Goal: Task Accomplishment & Management: Manage account settings

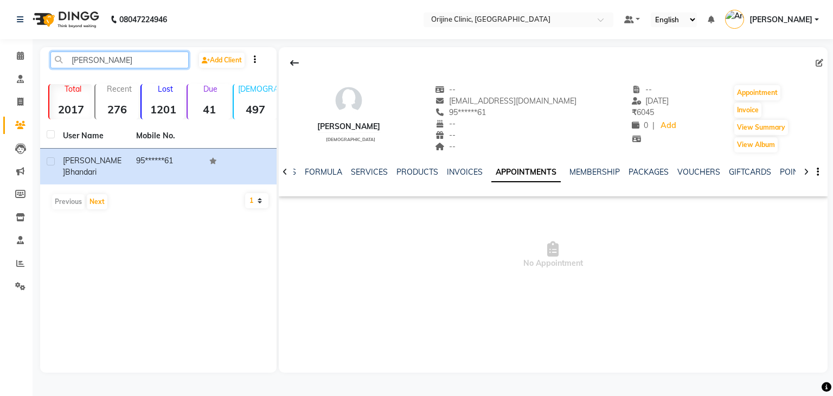
drag, startPoint x: 104, startPoint y: 60, endPoint x: 0, endPoint y: 74, distance: 105.0
click at [0, 74] on app-home "08047224946 Select Location × Orijine Clinic, Kalyani Nagar Default Panel My Pa…" at bounding box center [416, 194] width 833 height 389
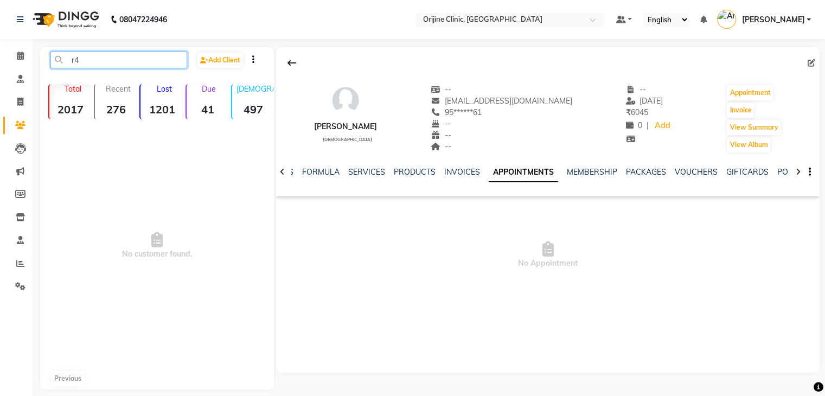
type input "r"
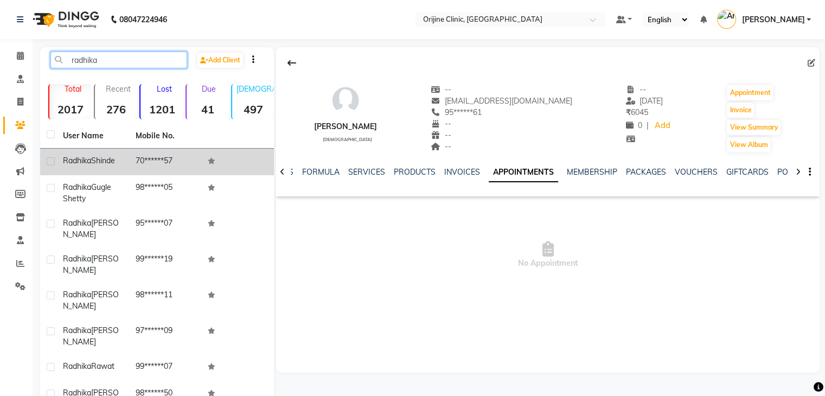
type input "radhika"
click at [112, 163] on span "Shinde" at bounding box center [103, 161] width 24 height 10
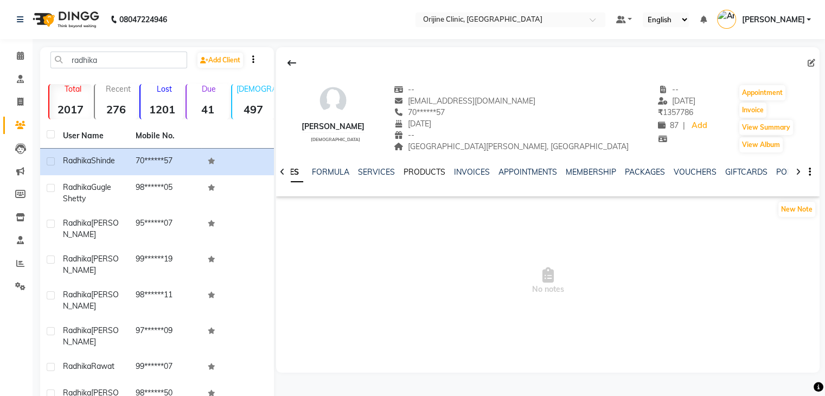
click at [440, 171] on link "PRODUCTS" at bounding box center [424, 172] width 42 height 10
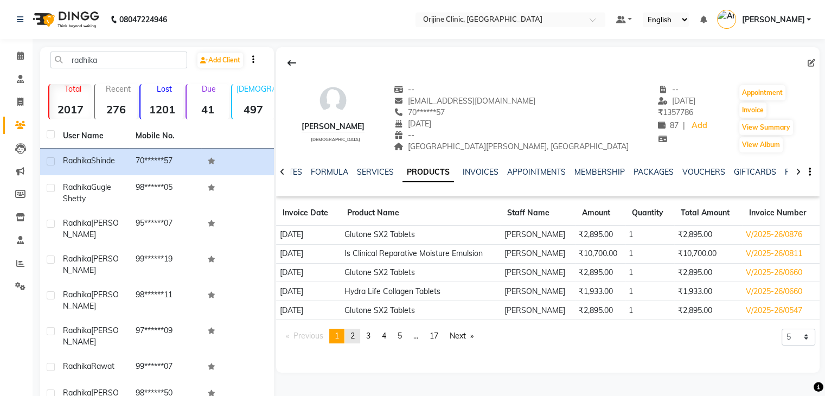
click at [355, 338] on span "2" at bounding box center [352, 336] width 4 height 10
click at [369, 338] on span "3" at bounding box center [368, 336] width 4 height 10
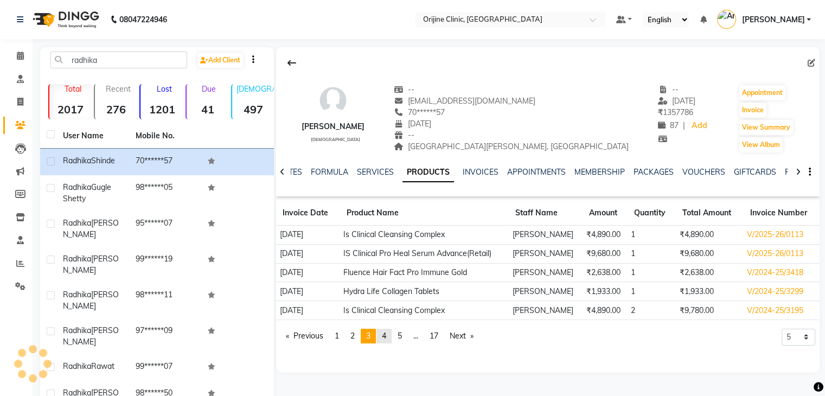
click at [382, 337] on link "page 4" at bounding box center [383, 336] width 15 height 15
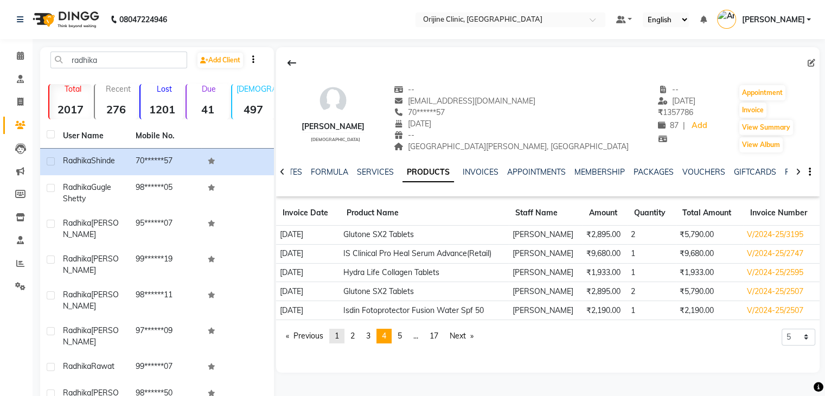
click at [344, 336] on link "page 1" at bounding box center [336, 336] width 15 height 15
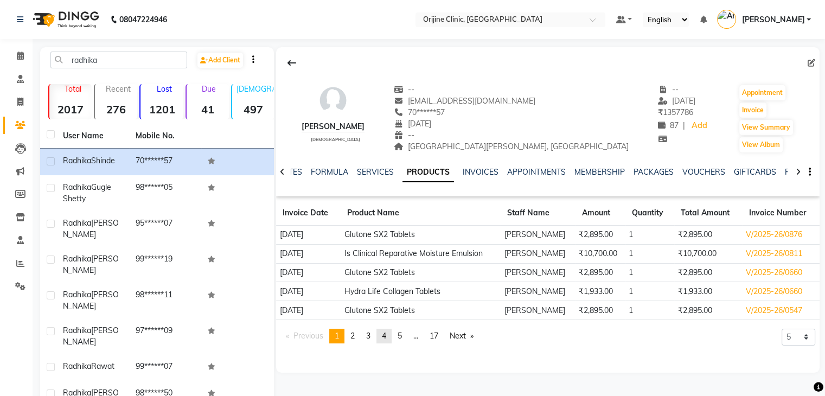
click at [386, 334] on span "4" at bounding box center [384, 336] width 4 height 10
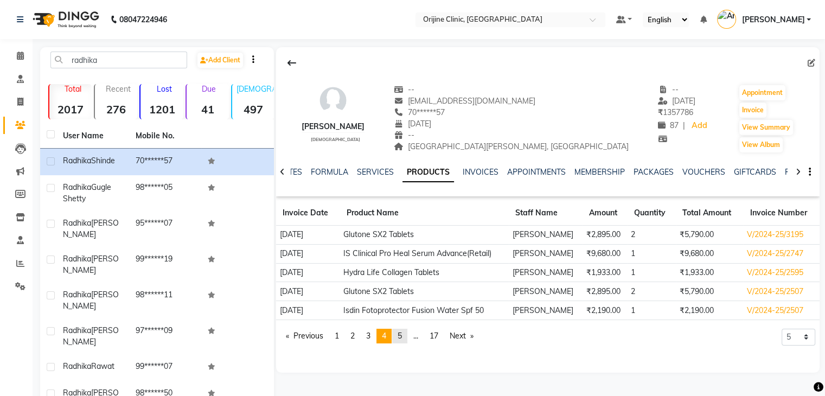
click at [402, 336] on span "5" at bounding box center [399, 336] width 4 height 10
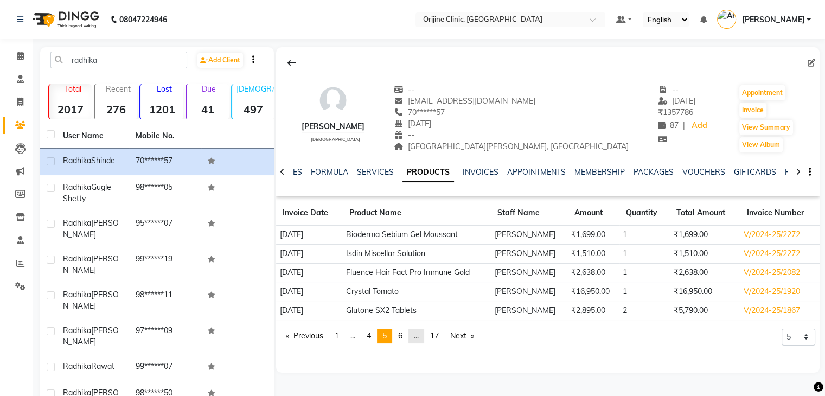
click at [414, 337] on link "page ..." at bounding box center [416, 336] width 16 height 15
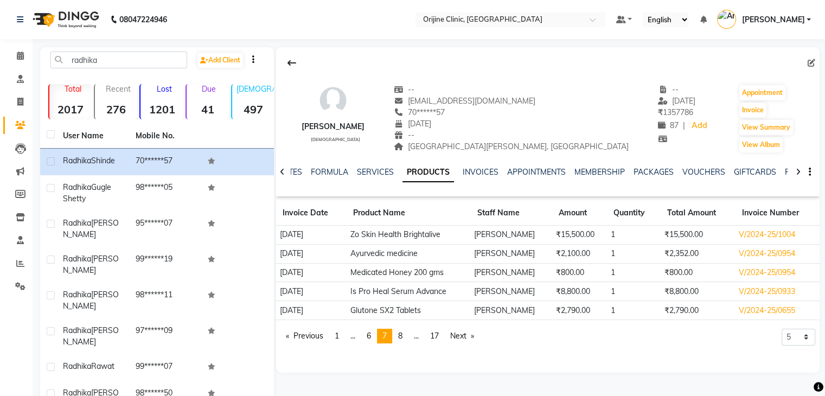
click at [420, 240] on td "Zo Skin Health Brightalive" at bounding box center [408, 235] width 124 height 19
click at [19, 61] on span at bounding box center [20, 56] width 19 height 12
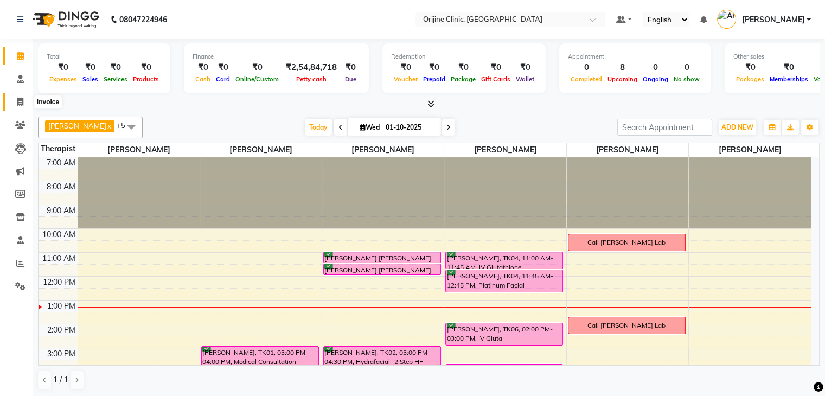
click at [19, 101] on icon at bounding box center [20, 102] width 6 height 8
select select "service"
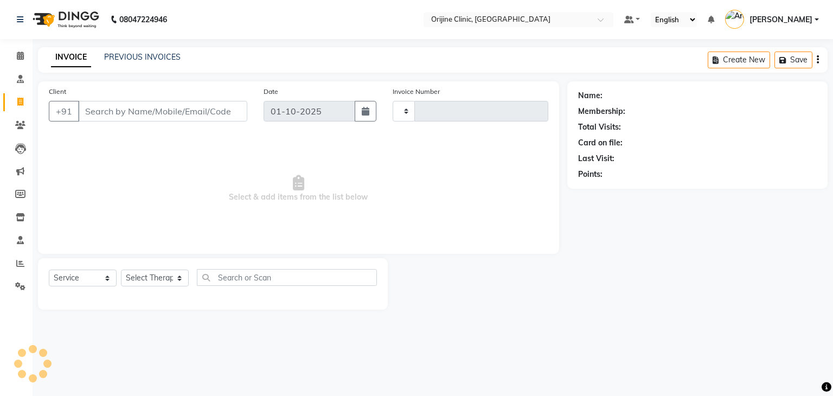
type input "1142"
select select "702"
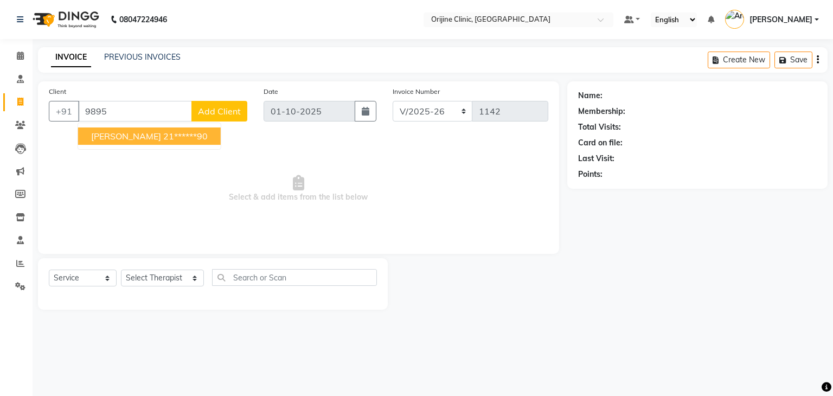
click at [117, 136] on span "[PERSON_NAME]" at bounding box center [126, 136] width 70 height 11
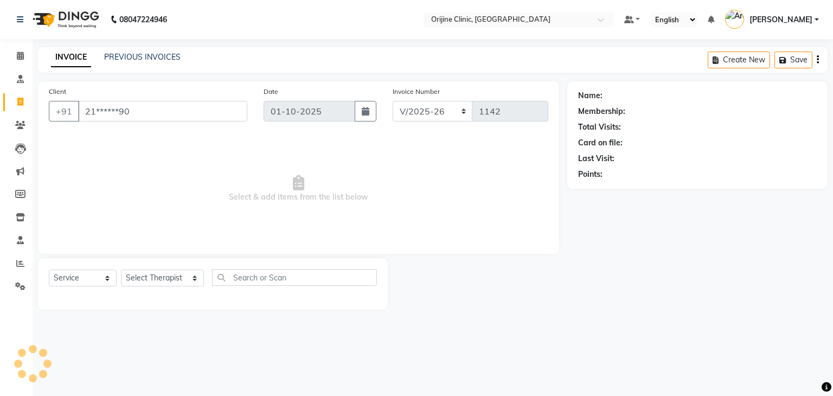
type input "21******90"
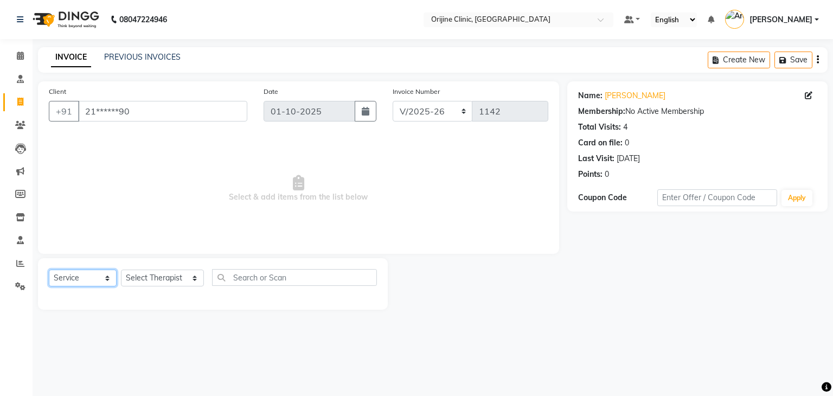
click at [75, 276] on select "Select Service Product Membership Package Voucher Prepaid Gift Card" at bounding box center [83, 277] width 68 height 17
select select "product"
click at [49, 270] on select "Select Service Product Membership Package Voucher Prepaid Gift Card" at bounding box center [83, 277] width 68 height 17
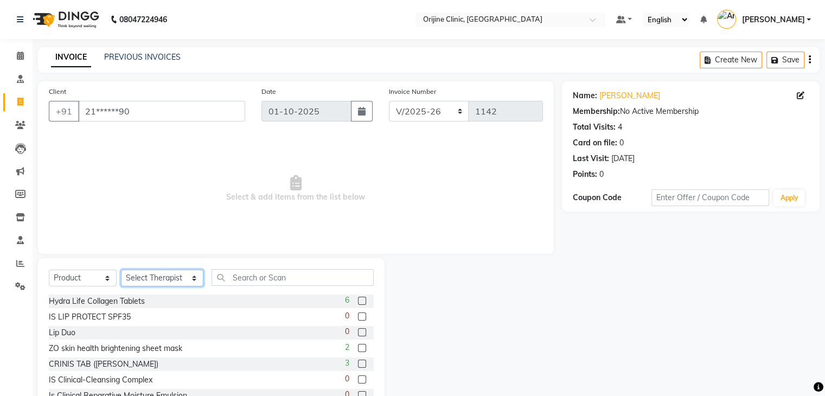
click at [156, 282] on select "Select Therapist [PERSON_NAME] [PERSON_NAME] [PERSON_NAME] Front Desk [PERSON_N…" at bounding box center [162, 277] width 82 height 17
select select "10776"
click at [121, 270] on select "Select Therapist [PERSON_NAME] [PERSON_NAME] [PERSON_NAME] Front Desk [PERSON_N…" at bounding box center [162, 277] width 82 height 17
click at [237, 278] on input "text" at bounding box center [292, 277] width 162 height 17
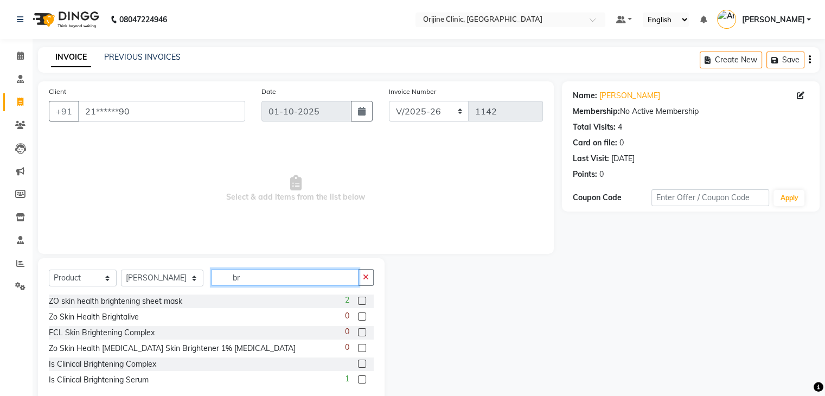
type input "b"
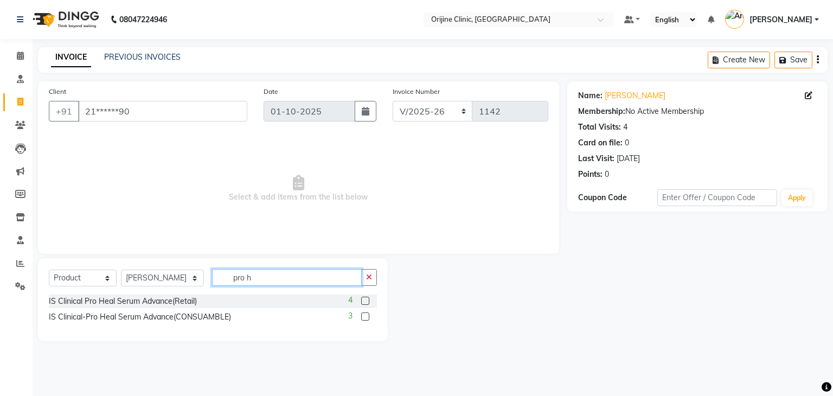
type input "pro h"
click at [365, 302] on label at bounding box center [365, 301] width 8 height 8
click at [365, 302] on input "checkbox" at bounding box center [364, 301] width 7 height 7
checkbox input "false"
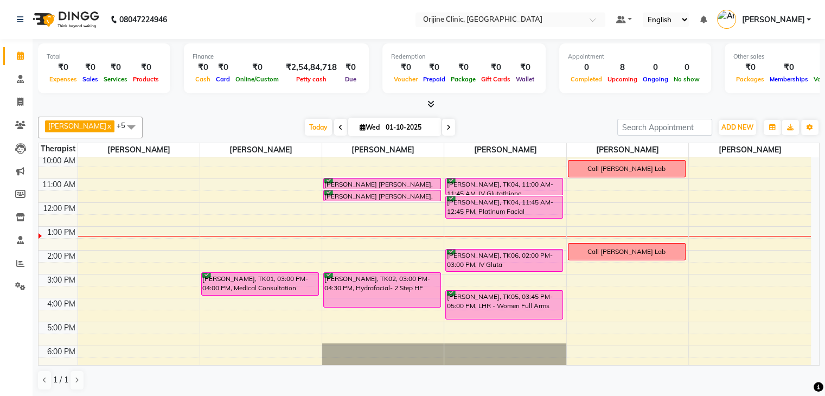
scroll to position [76, 0]
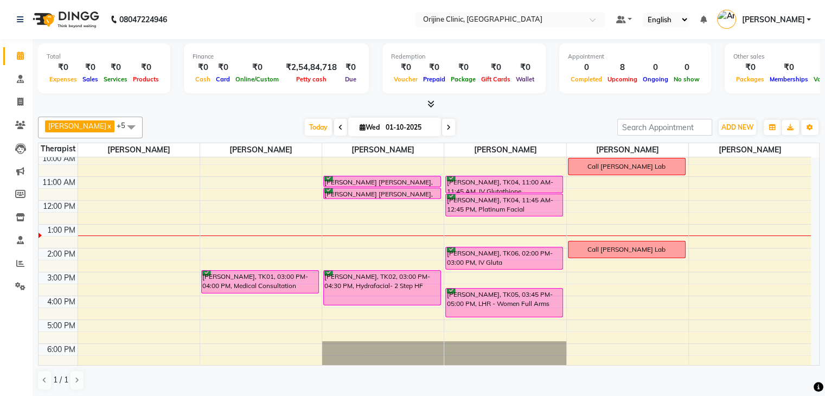
drag, startPoint x: 819, startPoint y: 319, endPoint x: 529, endPoint y: 111, distance: 357.3
click at [529, 111] on div "Total ₹0 Expenses ₹0 Sales ₹0 Services ₹0 Products Finance ₹0 Cash ₹0 Card ₹0 O…" at bounding box center [429, 218] width 792 height 358
click at [360, 127] on icon at bounding box center [362, 127] width 6 height 7
select select "10"
select select "2025"
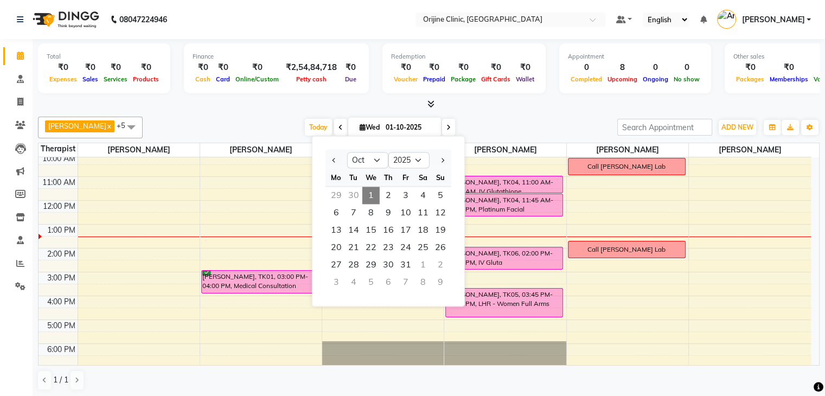
click at [221, 108] on div at bounding box center [428, 104] width 781 height 11
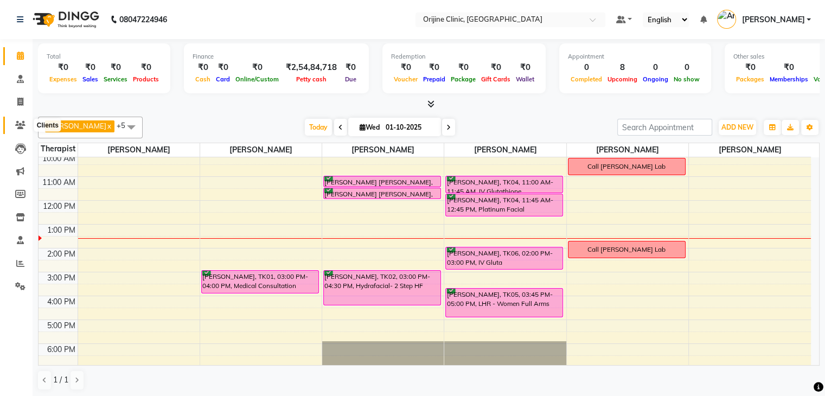
click at [21, 125] on icon at bounding box center [20, 125] width 10 height 8
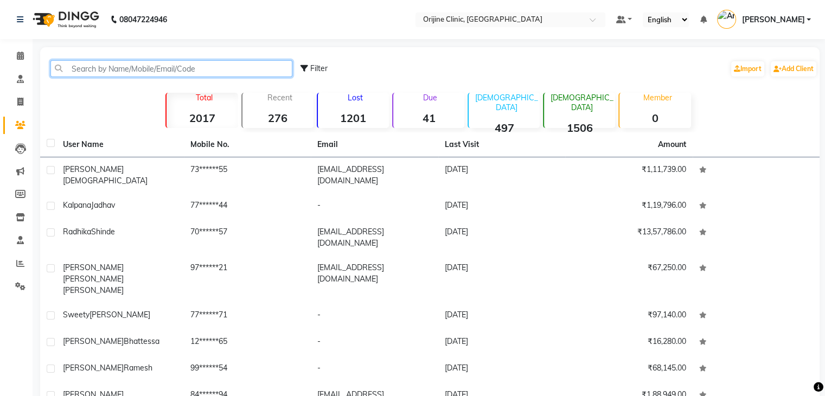
click at [164, 68] on input "text" at bounding box center [171, 68] width 242 height 17
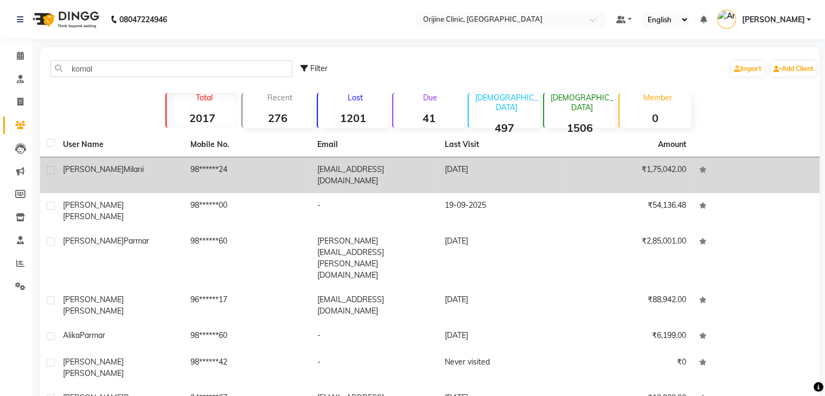
click at [126, 165] on div "[PERSON_NAME]" at bounding box center [120, 169] width 114 height 11
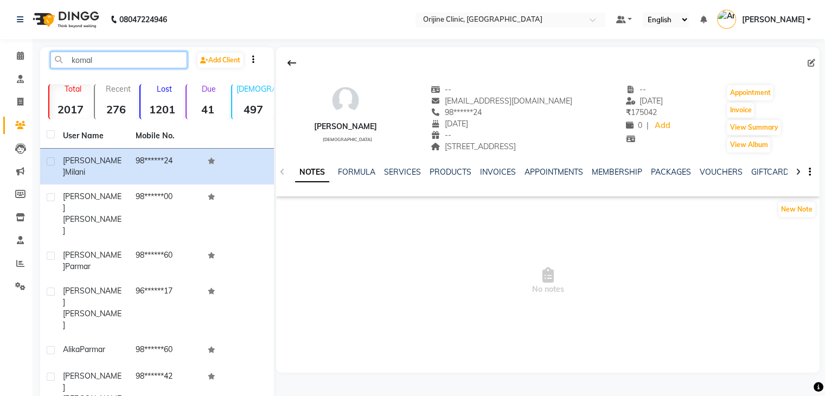
click at [104, 60] on input "komal" at bounding box center [118, 59] width 137 height 17
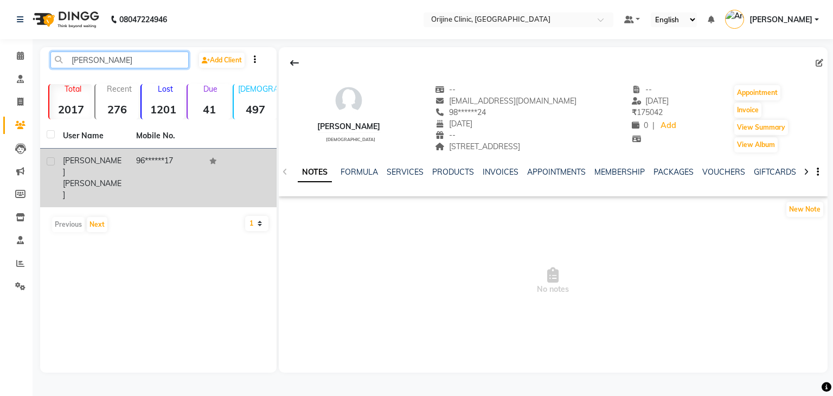
type input "[PERSON_NAME]"
click at [101, 178] on span "[PERSON_NAME]" at bounding box center [92, 188] width 59 height 21
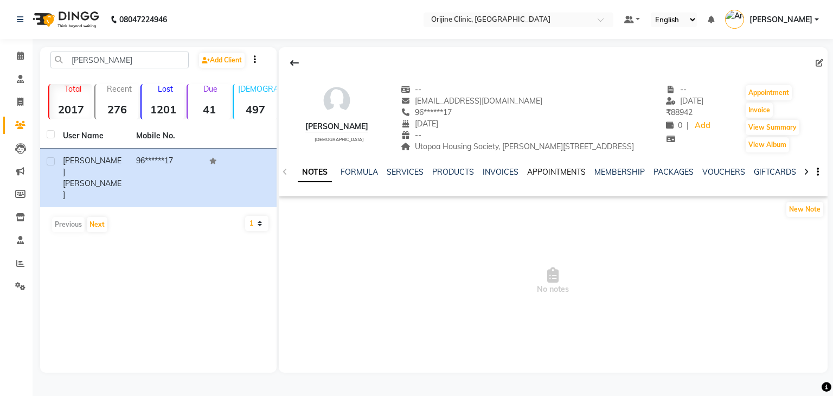
click at [553, 171] on link "APPOINTMENTS" at bounding box center [556, 172] width 59 height 10
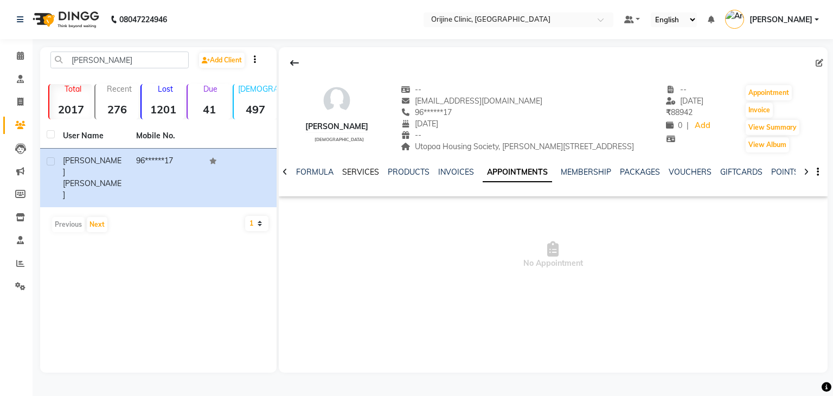
click at [364, 173] on link "SERVICES" at bounding box center [360, 172] width 37 height 10
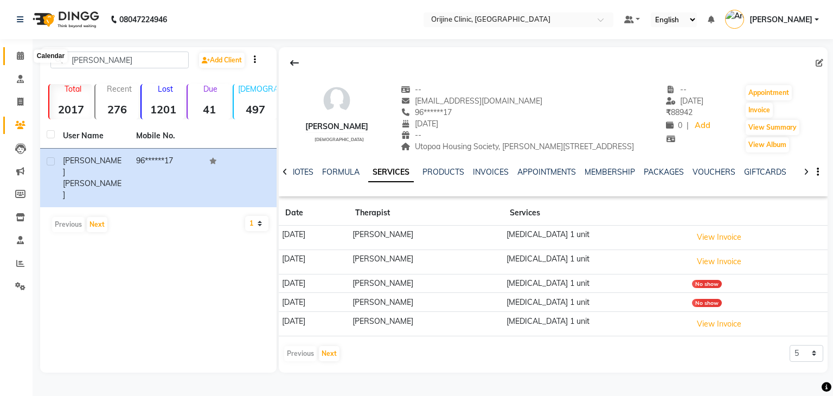
click at [18, 55] on icon at bounding box center [20, 55] width 7 height 8
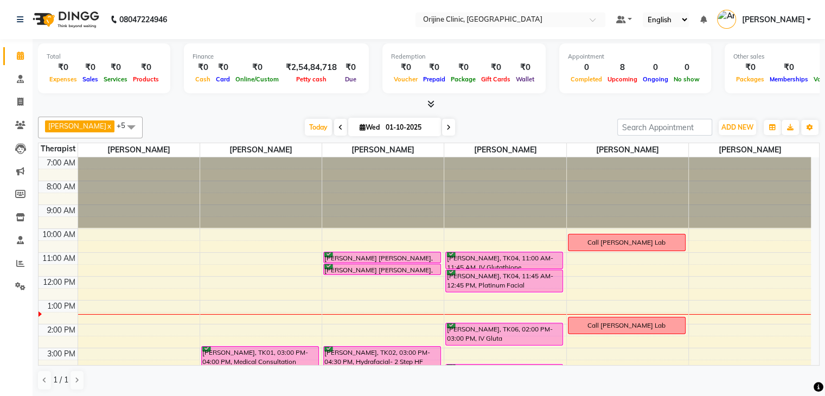
click at [340, 129] on icon at bounding box center [340, 127] width 4 height 7
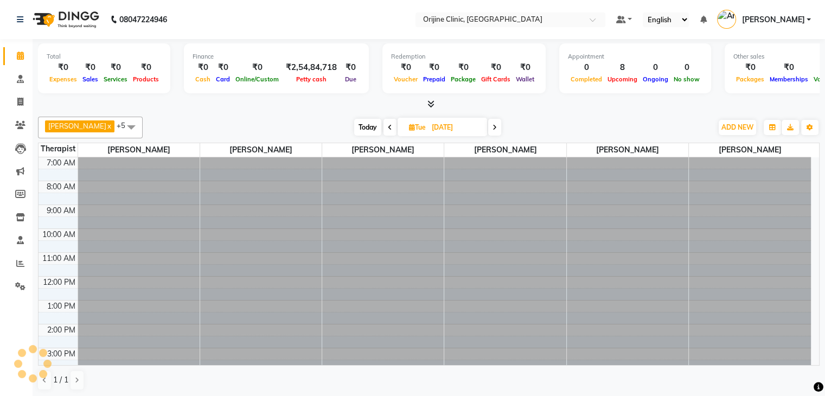
scroll to position [99, 0]
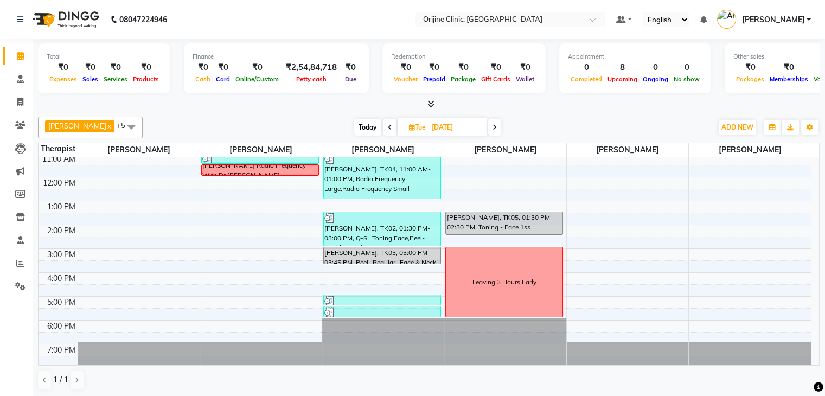
click at [340, 129] on div "[DATE] [DATE]" at bounding box center [427, 127] width 558 height 16
click at [385, 125] on span at bounding box center [389, 127] width 13 height 17
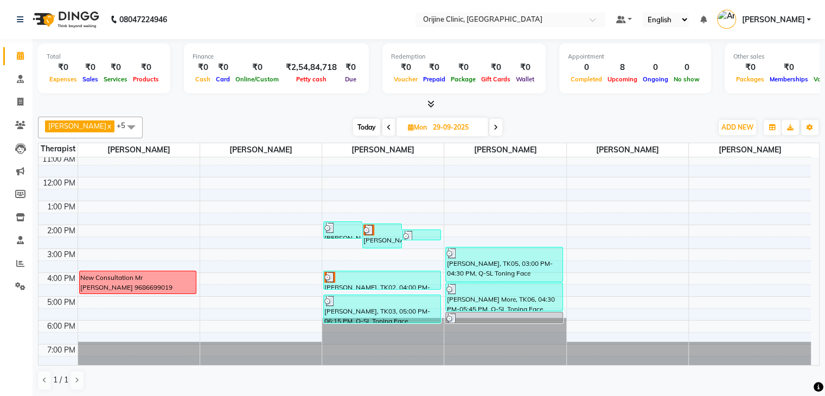
click at [385, 125] on span at bounding box center [388, 127] width 13 height 17
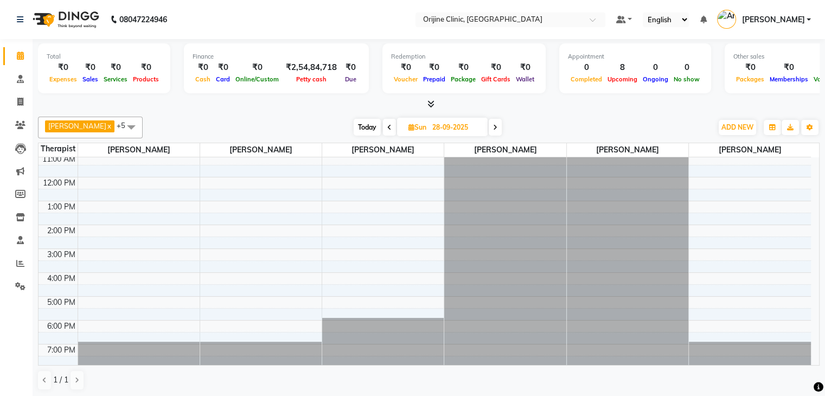
click at [385, 125] on span at bounding box center [389, 127] width 13 height 17
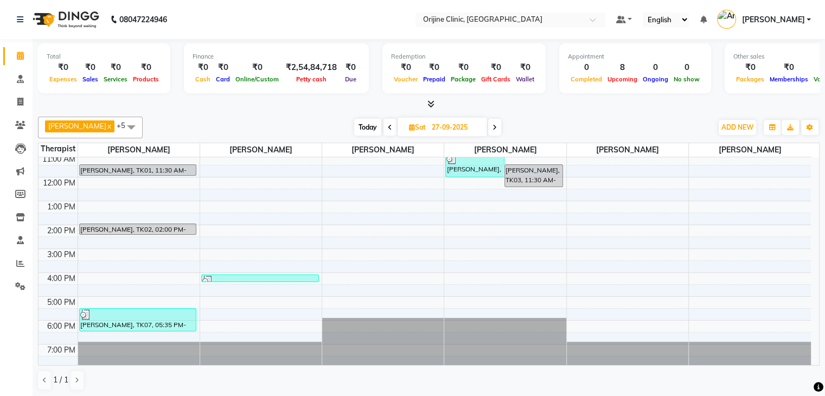
click at [385, 125] on span at bounding box center [389, 127] width 13 height 17
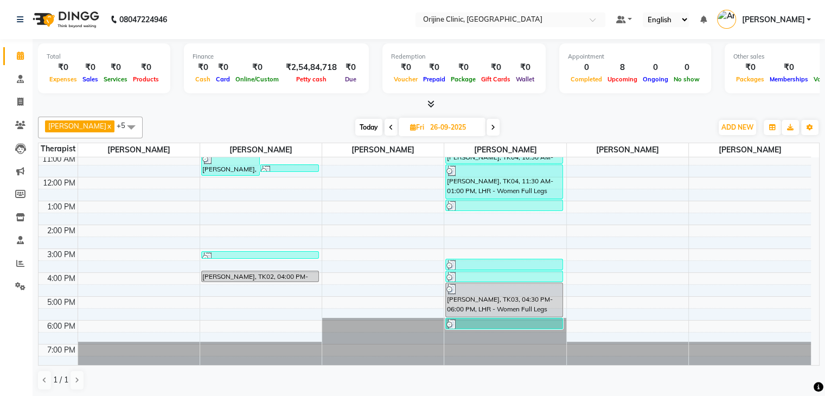
click at [385, 125] on span at bounding box center [390, 127] width 13 height 17
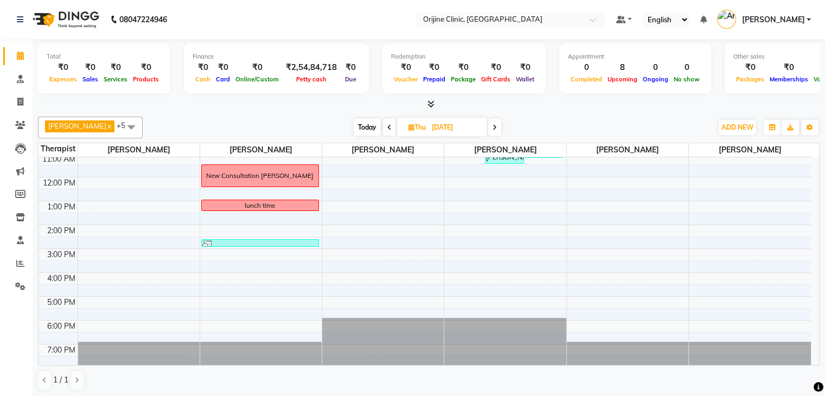
click at [385, 125] on span at bounding box center [389, 127] width 13 height 17
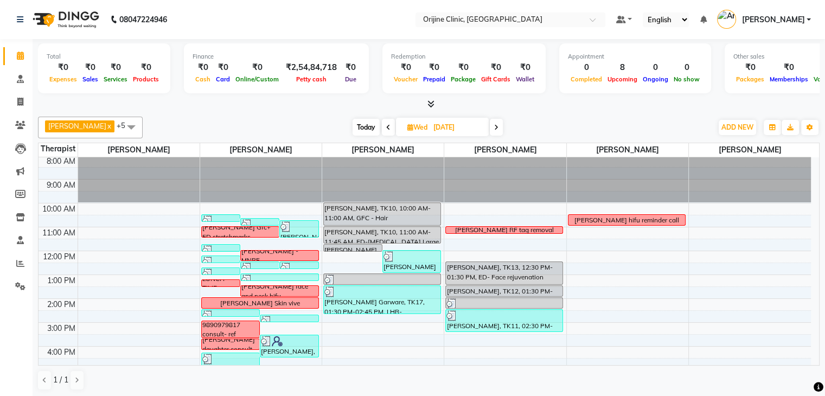
scroll to position [27, 0]
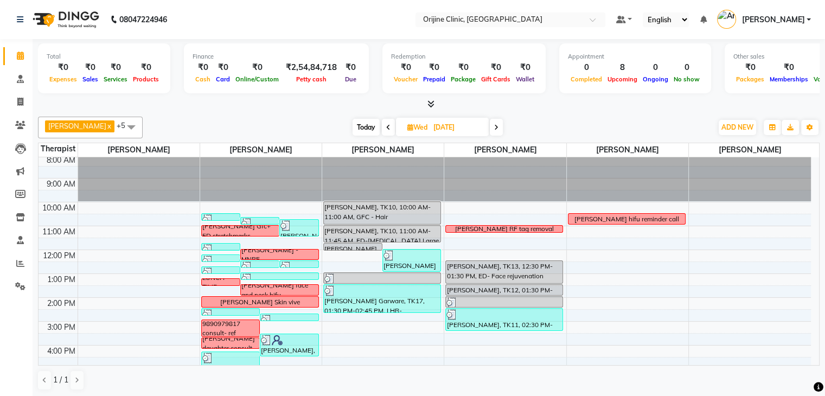
click at [820, 268] on div "Total ₹0 Expenses ₹0 Sales ₹0 Services ₹0 Products Finance ₹0 Cash ₹0 Card ₹0 O…" at bounding box center [429, 218] width 792 height 358
click at [384, 124] on span at bounding box center [388, 127] width 13 height 17
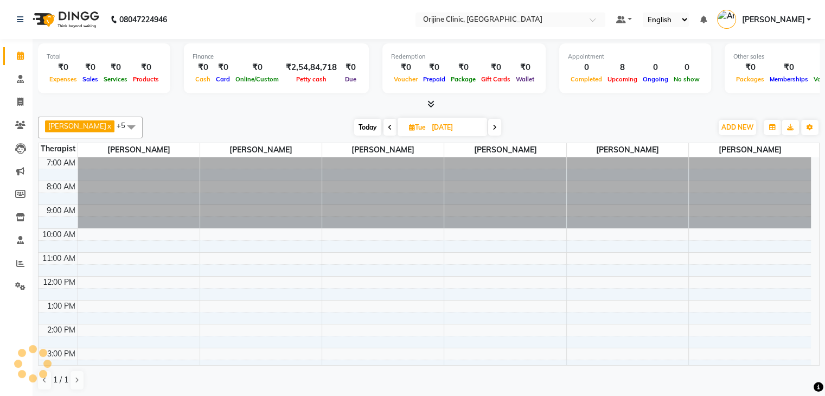
scroll to position [99, 0]
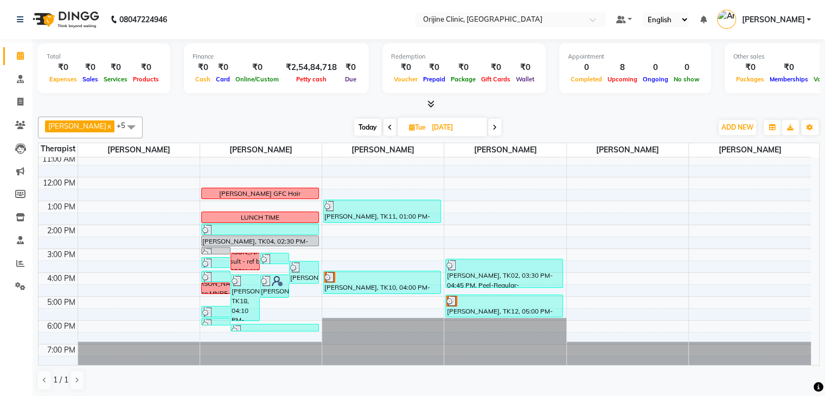
click at [384, 124] on span at bounding box center [389, 127] width 13 height 17
type input "[DATE]"
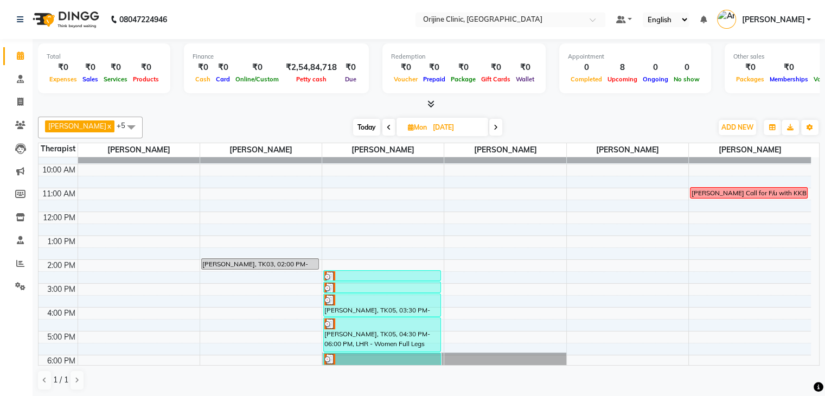
scroll to position [65, 0]
click at [776, 189] on div "[PERSON_NAME] Call for F/u with KKB" at bounding box center [748, 193] width 115 height 10
click at [741, 237] on span "Edit Block Time" at bounding box center [734, 238] width 52 height 11
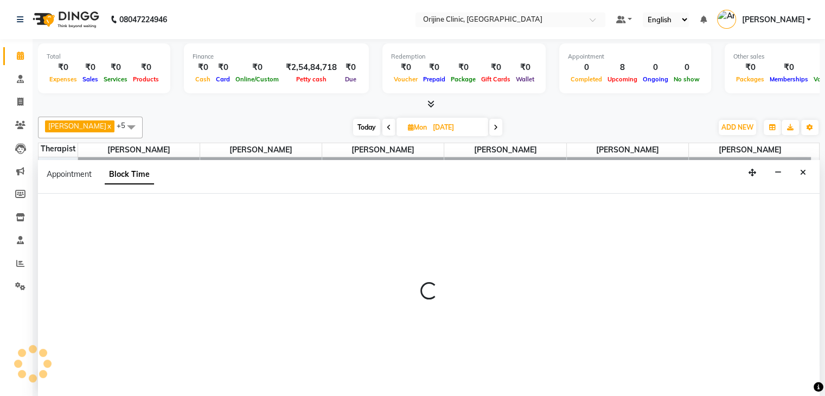
scroll to position [1, 0]
select select "37130"
select select "660"
select select "690"
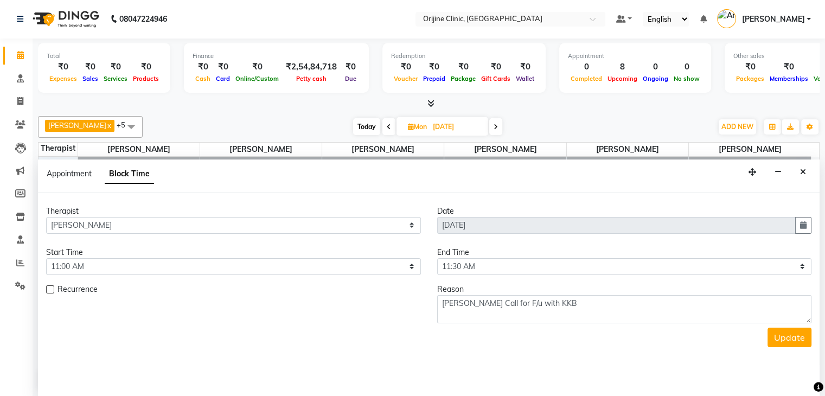
scroll to position [99, 0]
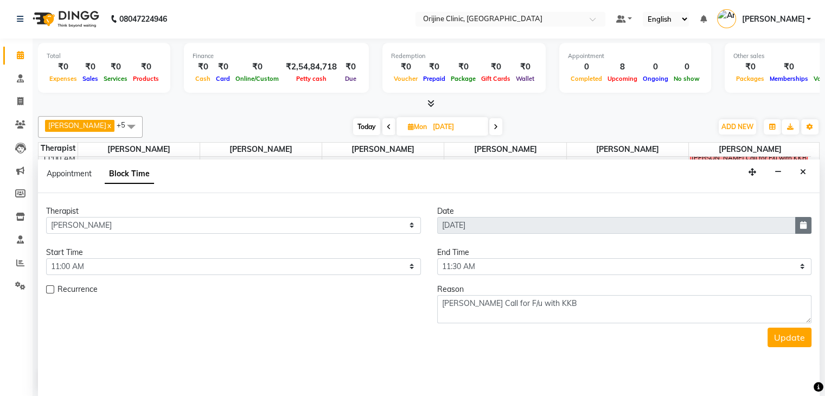
click at [803, 222] on icon "button" at bounding box center [803, 225] width 7 height 8
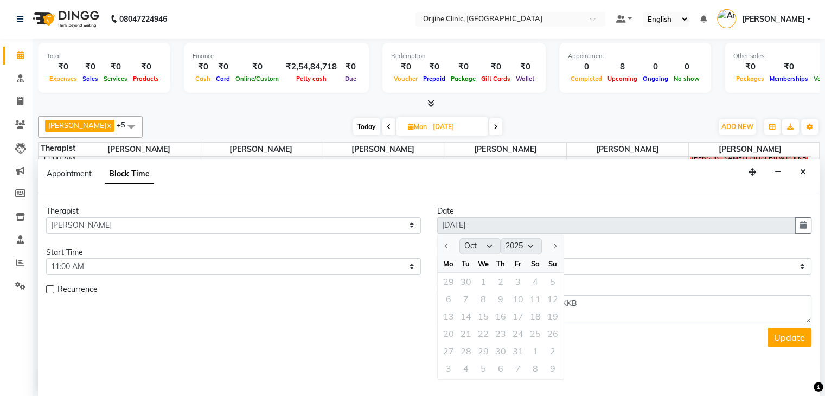
click at [315, 339] on div "Update" at bounding box center [428, 337] width 765 height 20
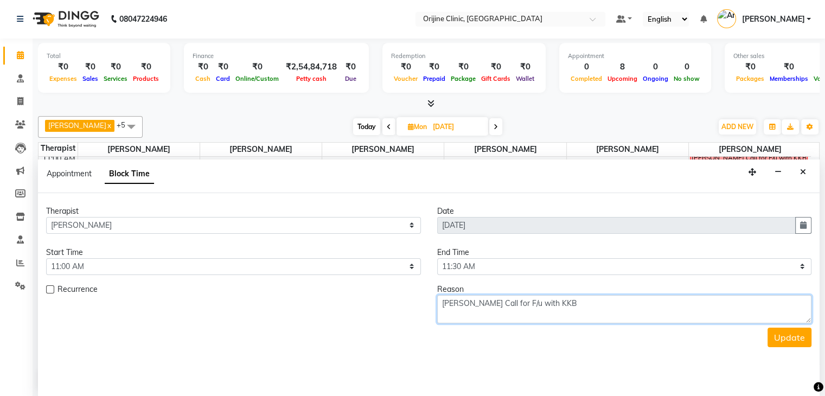
drag, startPoint x: 568, startPoint y: 305, endPoint x: 434, endPoint y: 305, distance: 133.9
click at [434, 305] on div "Reason [PERSON_NAME] Call for F/u with KKB" at bounding box center [624, 304] width 391 height 40
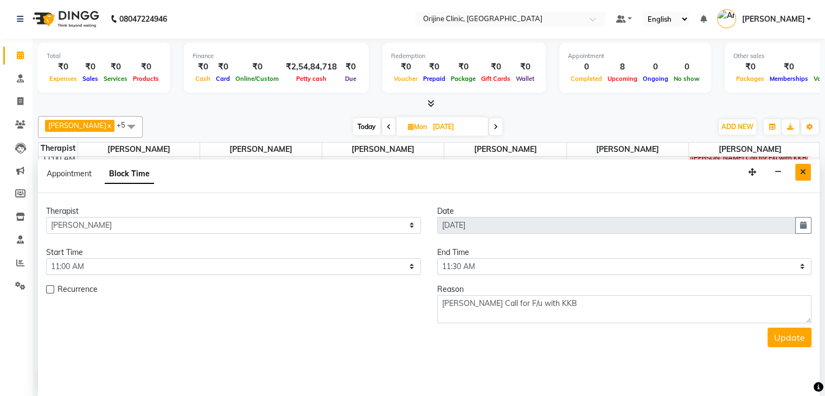
click at [803, 169] on icon "Close" at bounding box center [803, 172] width 6 height 8
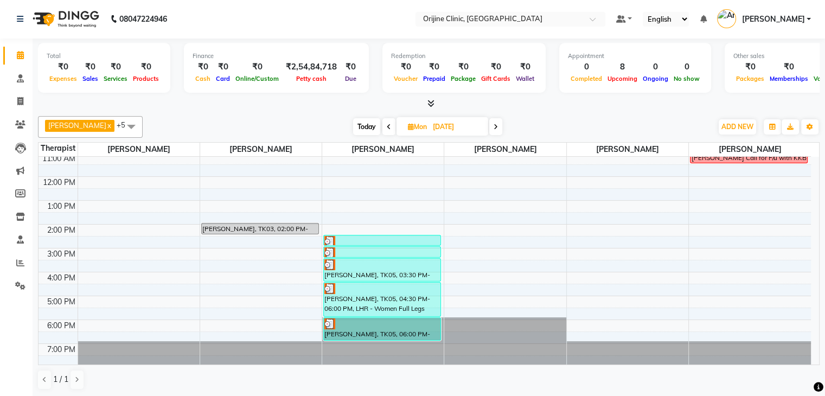
click at [411, 126] on icon at bounding box center [411, 126] width 6 height 7
select select "9"
select select "2025"
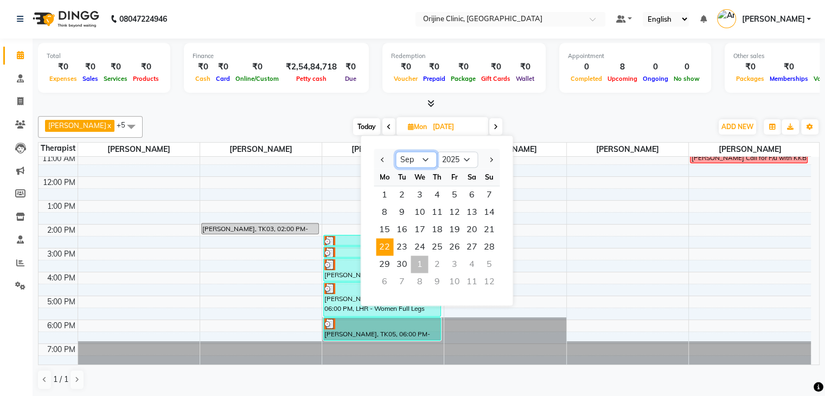
click at [429, 162] on select "Jan Feb Mar Apr May Jun [DATE] Aug Sep Oct Nov Dec" at bounding box center [415, 160] width 41 height 16
select select "10"
click at [395, 152] on select "Jan Feb Mar Apr May Jun [DATE] Aug Sep Oct Nov Dec" at bounding box center [415, 160] width 41 height 16
click at [456, 196] on span "3" at bounding box center [453, 194] width 17 height 17
type input "03-10-2025"
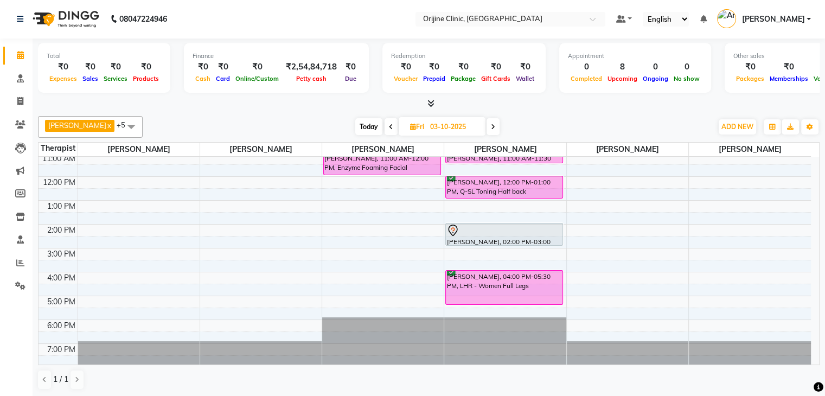
scroll to position [0, 0]
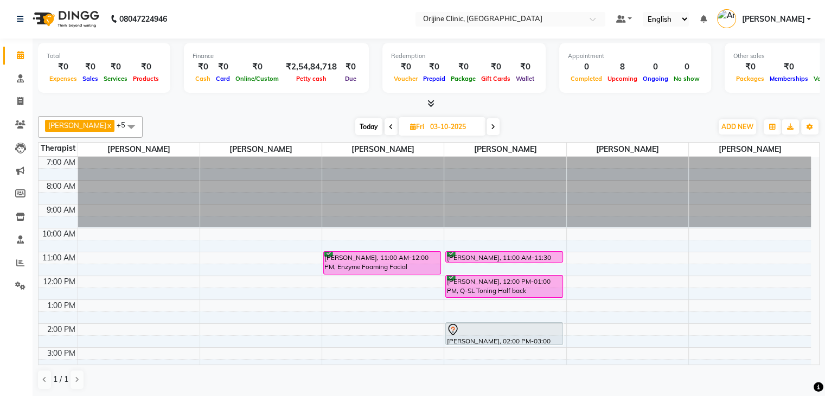
click at [618, 242] on div "7:00 AM 8:00 AM 9:00 AM 10:00 AM 11:00 AM 12:00 PM 1:00 PM 2:00 PM 3:00 PM 4:00…" at bounding box center [424, 312] width 772 height 310
select select "29598"
select select "tentative"
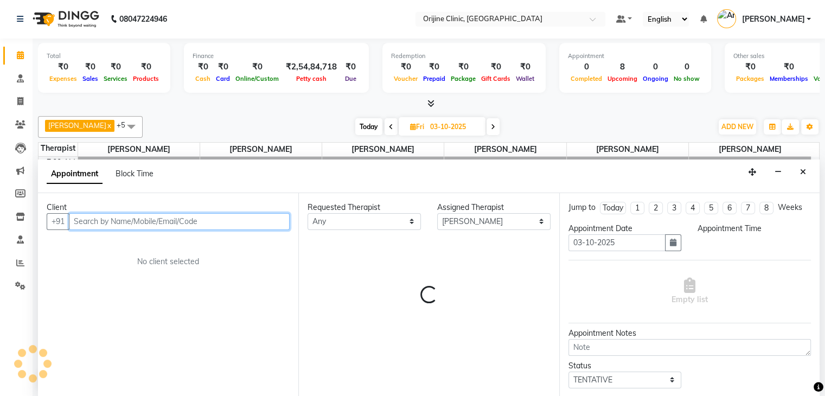
select select "630"
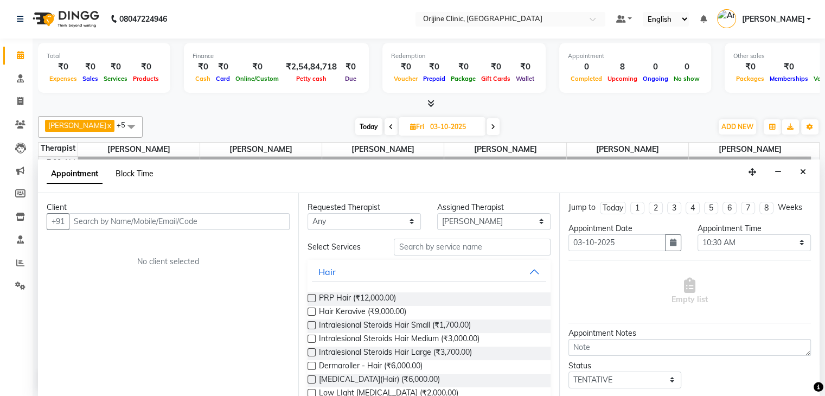
click at [140, 173] on span "Block Time" at bounding box center [134, 174] width 38 height 10
select select "29598"
select select "630"
select select "660"
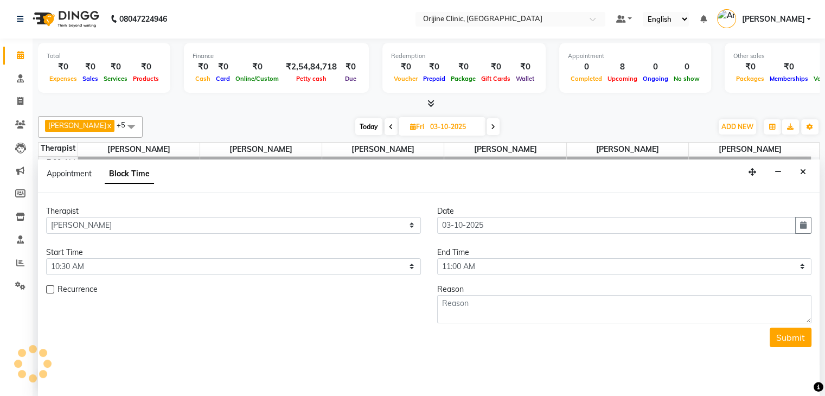
scroll to position [99, 0]
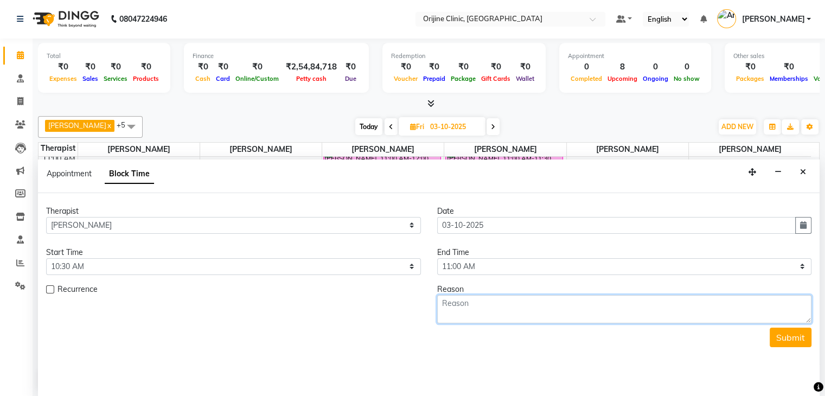
click at [555, 308] on textarea at bounding box center [624, 309] width 375 height 28
paste textarea "[PERSON_NAME] Call for F/u with KKB"
type textarea "[PERSON_NAME] Call for F/u with KKB"
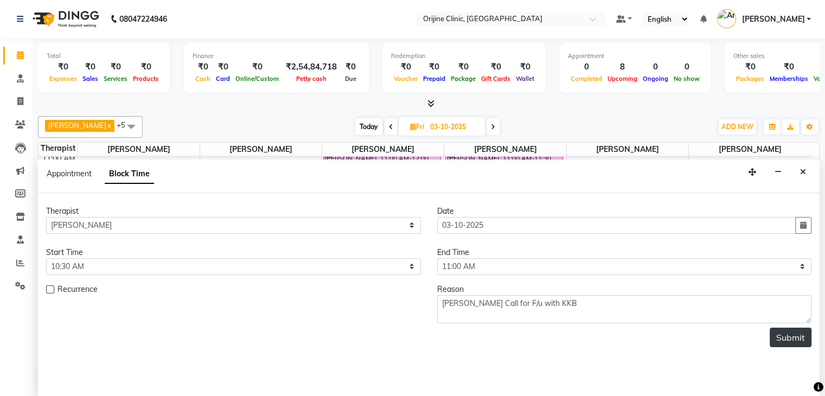
click at [777, 334] on button "Submit" at bounding box center [790, 337] width 42 height 20
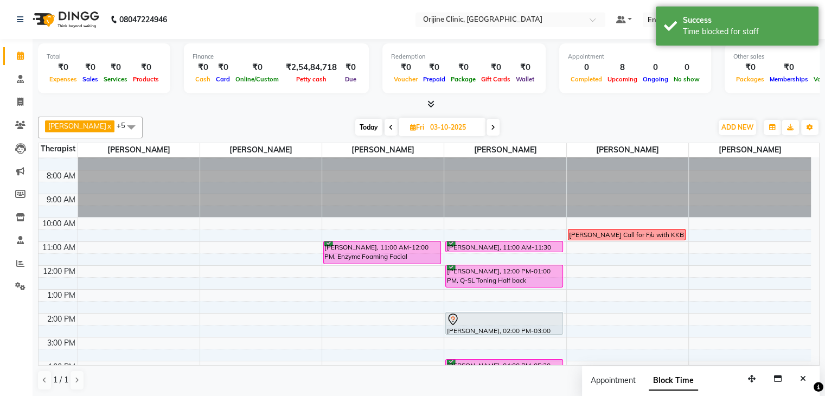
scroll to position [0, 0]
